Goal: Check status: Check status

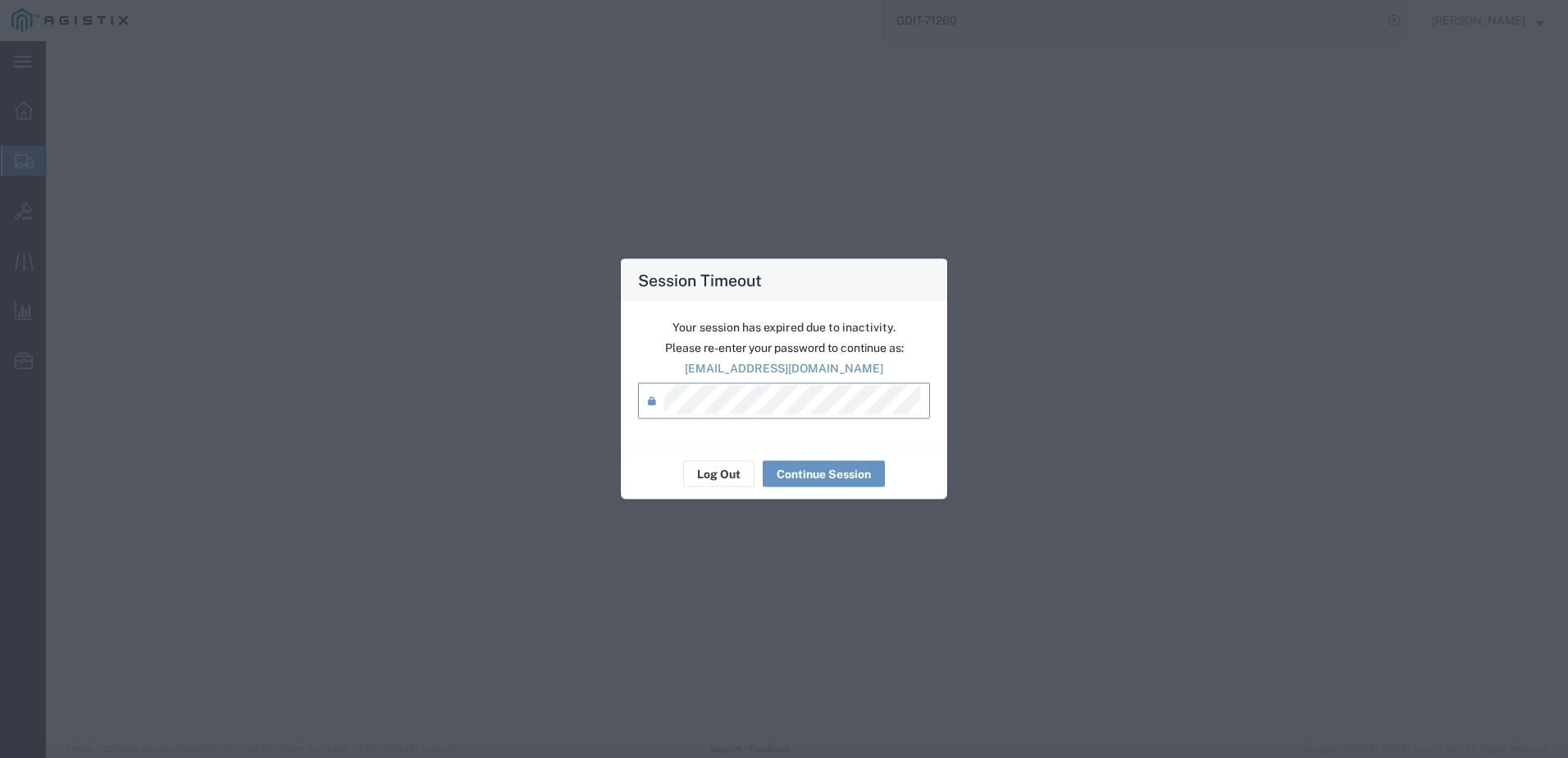
select select "CBOX"
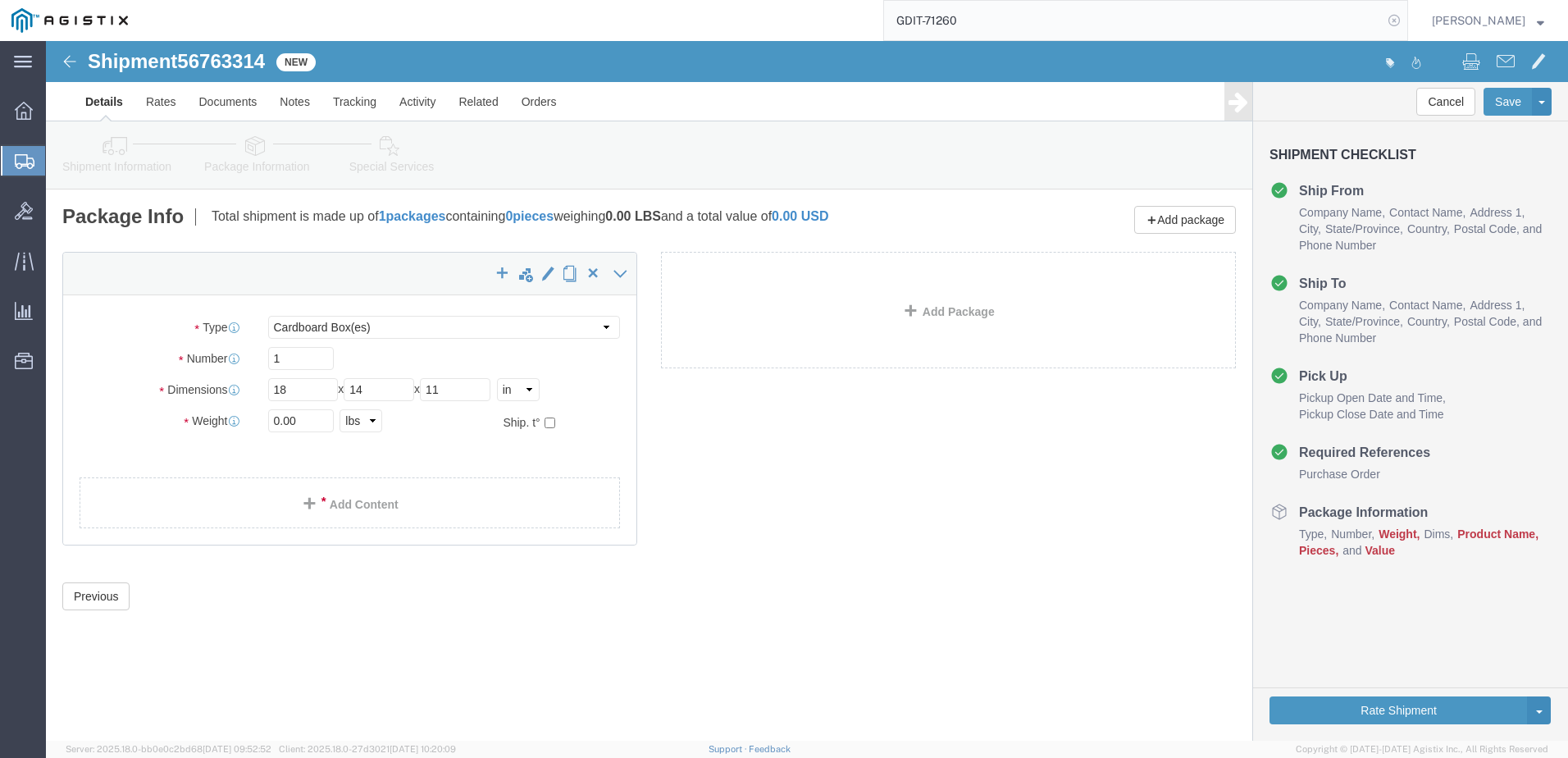
click at [1405, 21] on icon at bounding box center [1394, 20] width 23 height 23
click at [1405, 18] on icon at bounding box center [1394, 20] width 23 height 23
click at [1341, 19] on input "search" at bounding box center [1133, 21] width 499 height 40
click at [925, 22] on input "75967" at bounding box center [1133, 21] width 499 height 40
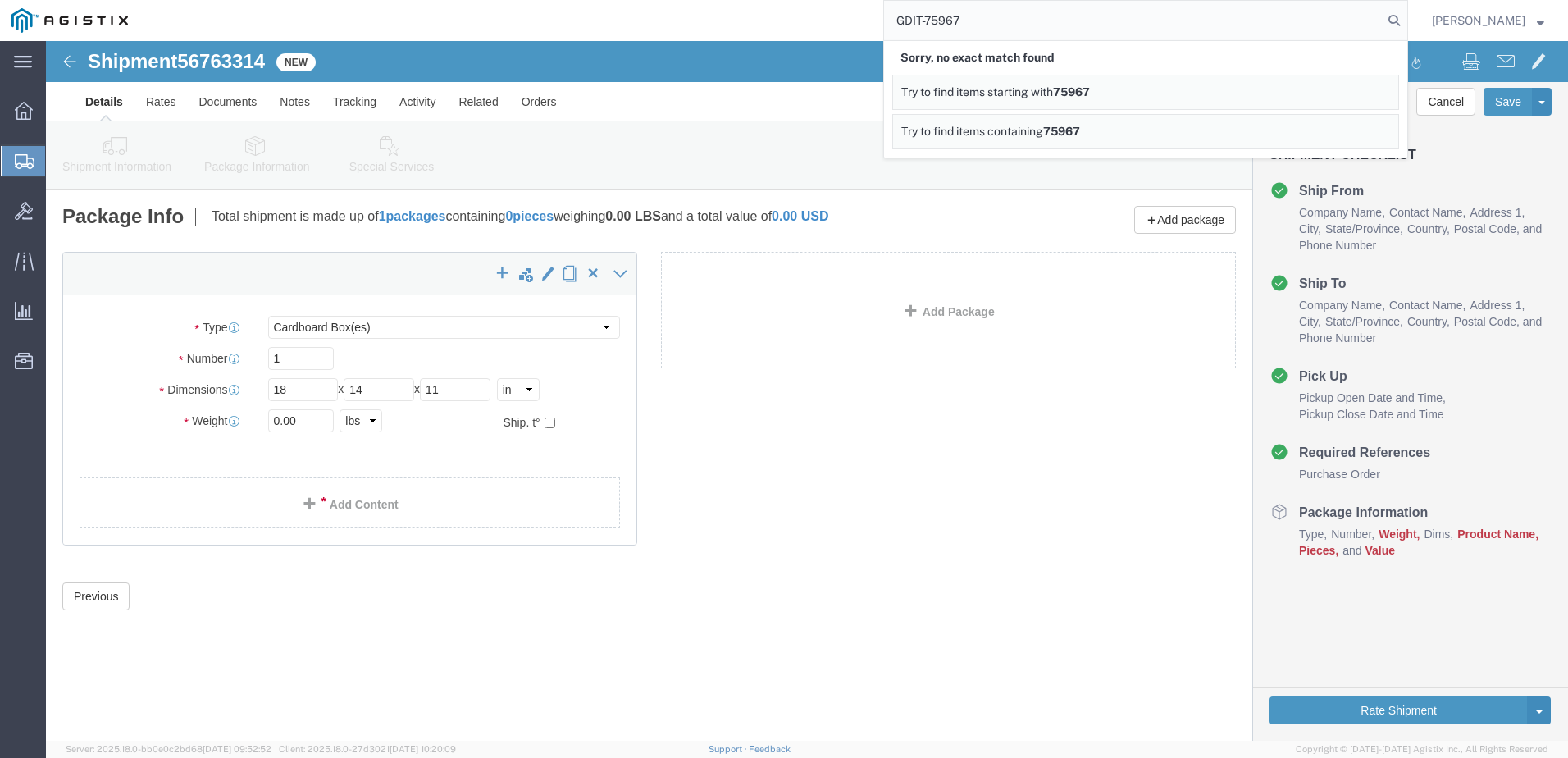
type input "GDIT-75967"
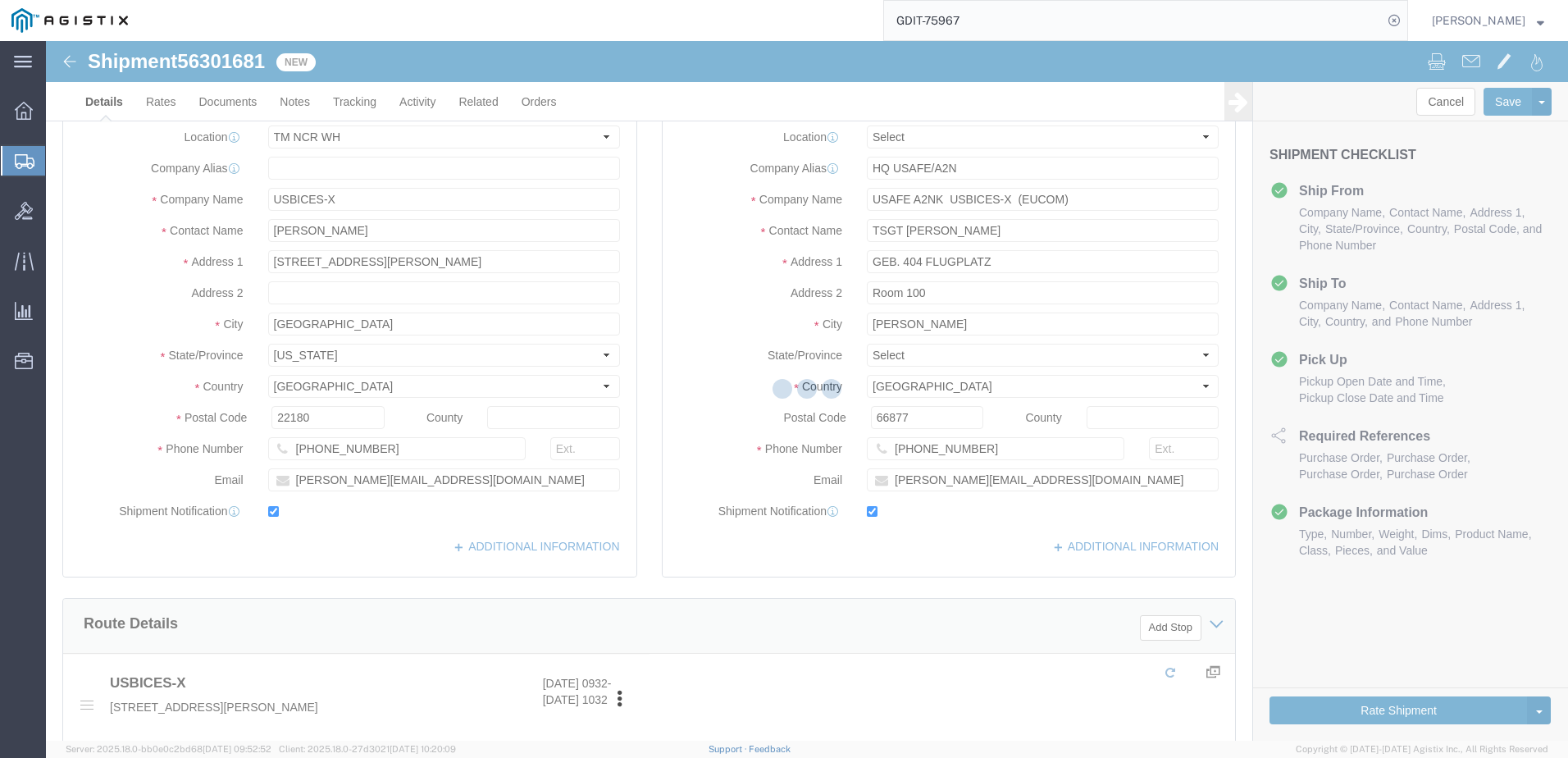
select select "69651"
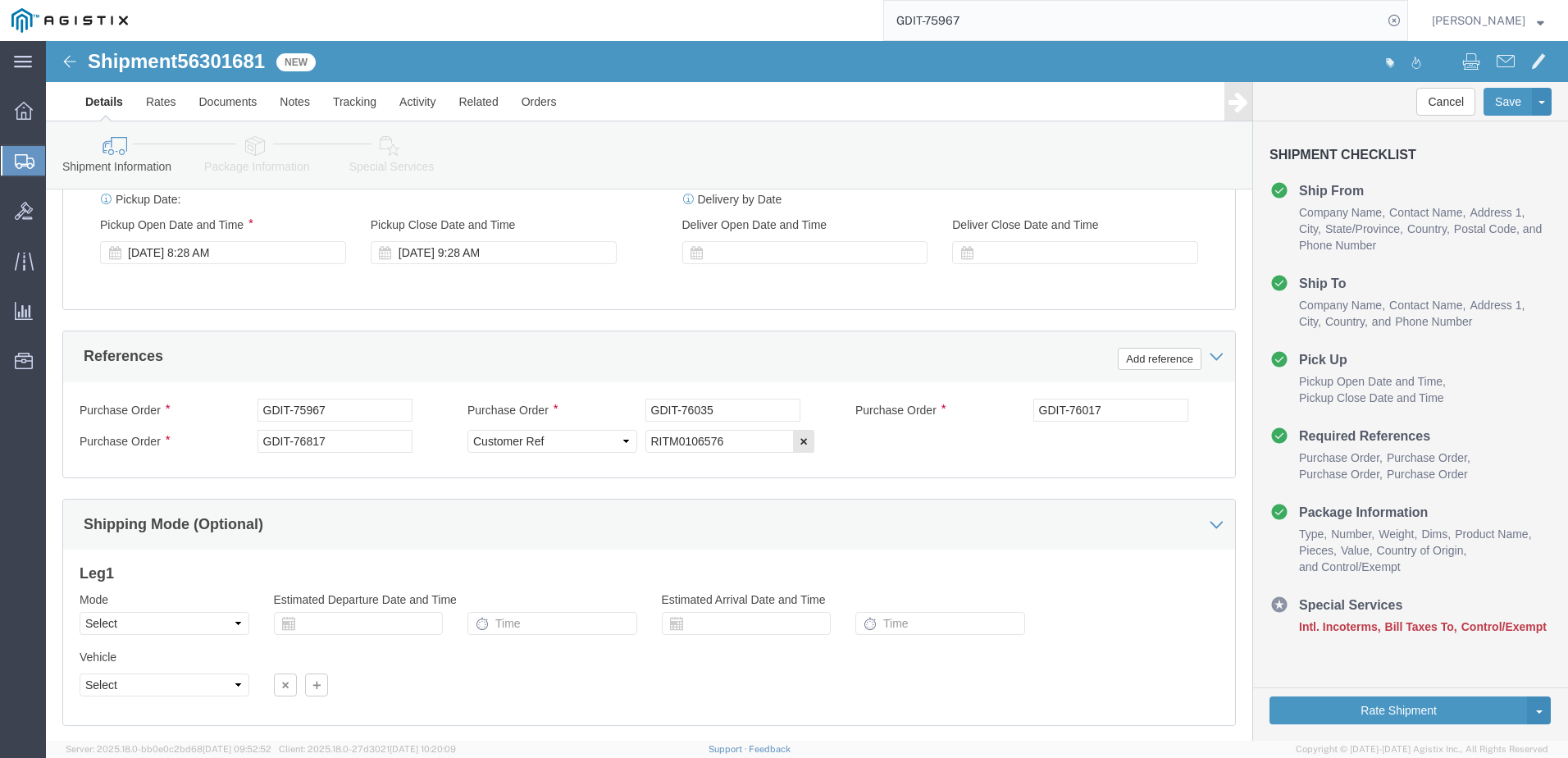
scroll to position [1016, 0]
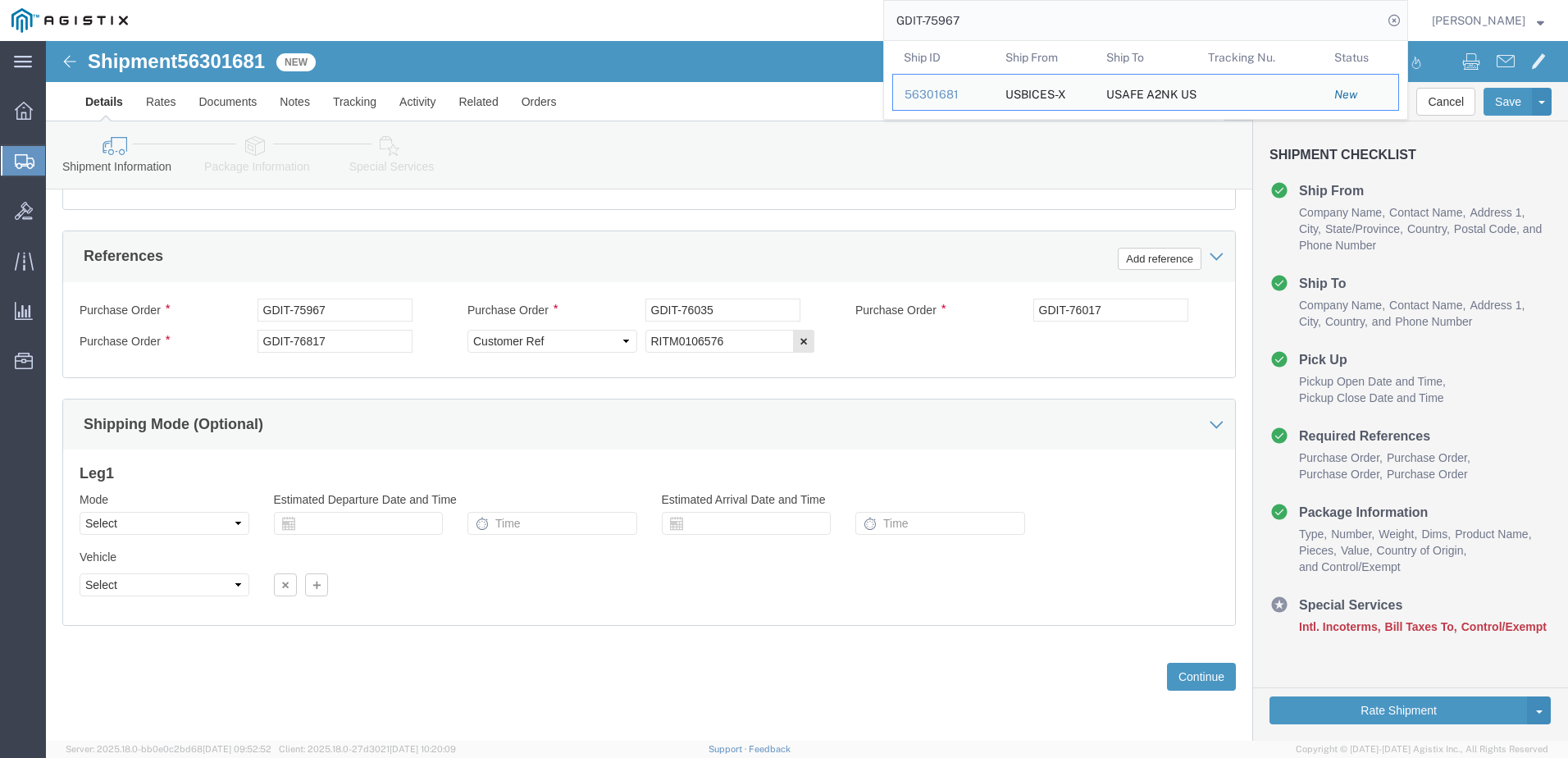
click at [709, 30] on div "GDIT-75967 Ship ID Ship From Ship To Tracking Nu. Status Ship ID 56301681 Ship …" at bounding box center [774, 20] width 1269 height 41
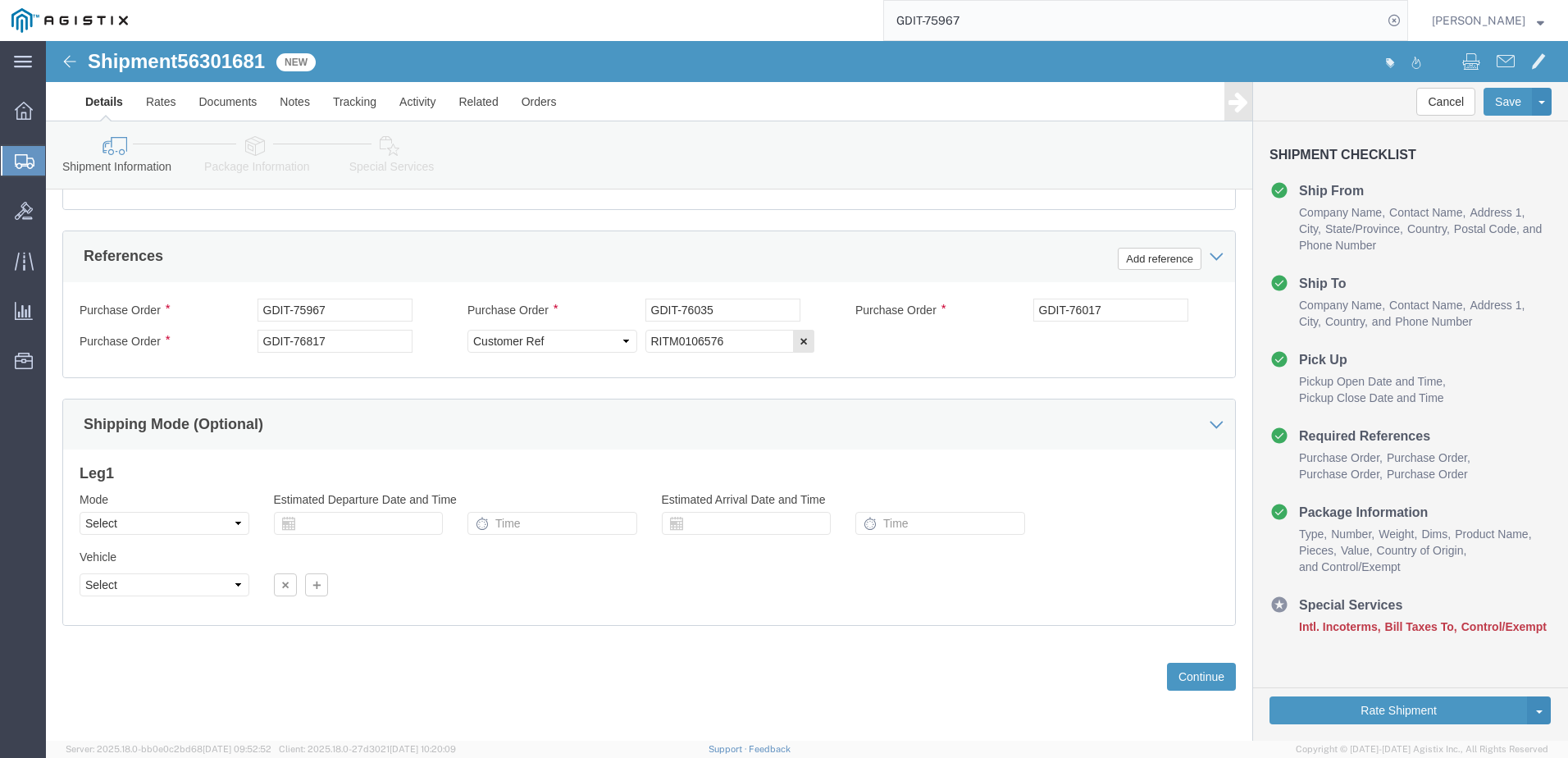
click at [19, 158] on icon at bounding box center [25, 162] width 20 height 15
